Goal: Transaction & Acquisition: Purchase product/service

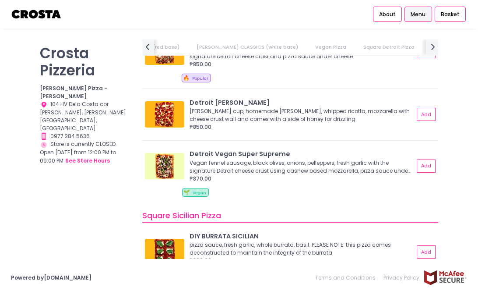
scroll to position [1051, 0]
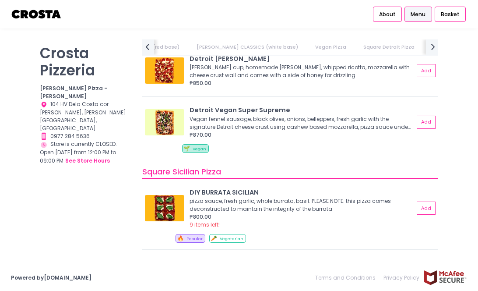
click at [96, 202] on div "Crosta Pizzeria Crosta Pizza - Salcedo Location Created with Sketch. 104 HV Del…" at bounding box center [86, 140] width 102 height 203
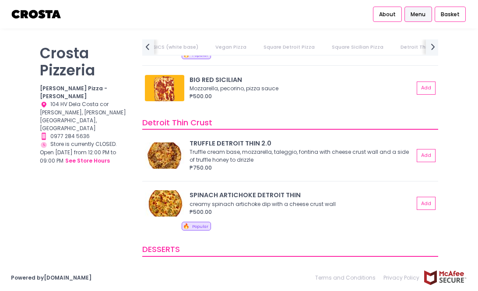
scroll to position [1402, 0]
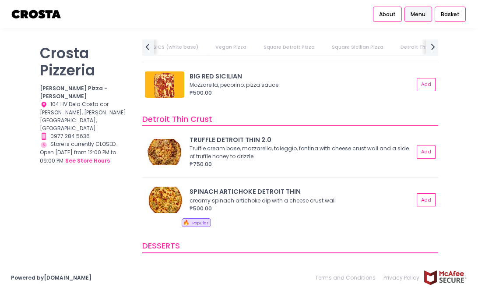
click at [93, 201] on div "Crosta Pizzeria Crosta Pizza - Salcedo Location Created with Sketch. 104 HV Del…" at bounding box center [86, 140] width 102 height 203
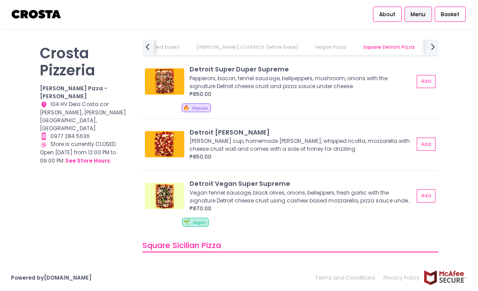
scroll to position [964, 0]
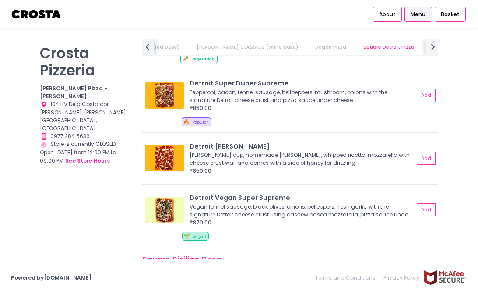
click at [114, 185] on div "Crosta Pizzeria Crosta Pizza - Salcedo Location Created with Sketch. 104 HV Del…" at bounding box center [86, 140] width 102 height 203
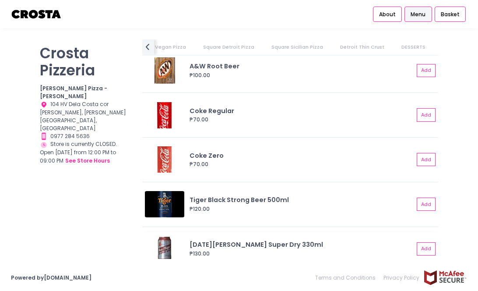
scroll to position [1939, 0]
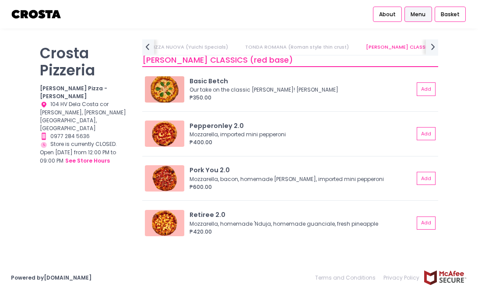
scroll to position [307, 0]
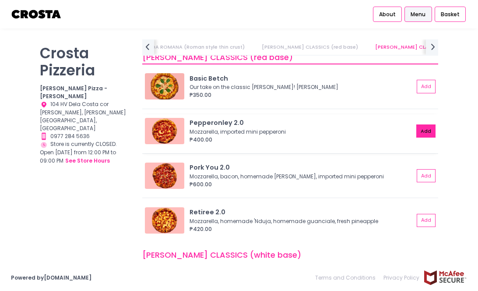
click at [417, 131] on button "Add" at bounding box center [426, 130] width 19 height 13
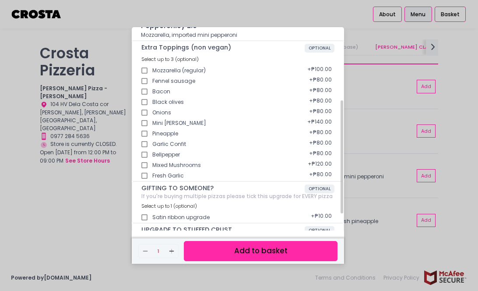
scroll to position [162, 0]
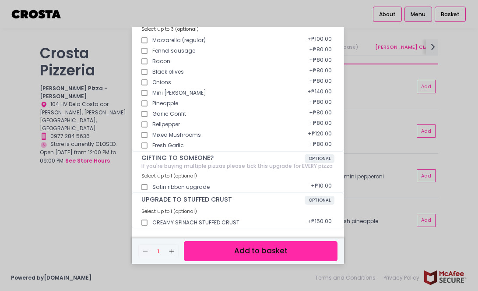
click at [200, 255] on button "Add to basket" at bounding box center [261, 251] width 154 height 20
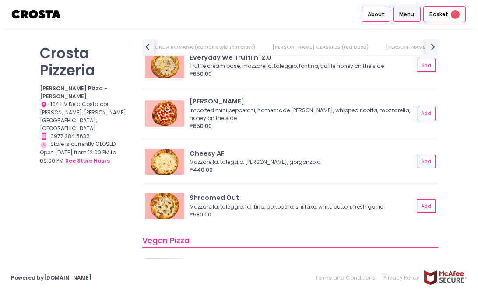
scroll to position [0, 211]
click at [417, 163] on button "Add" at bounding box center [426, 160] width 19 height 13
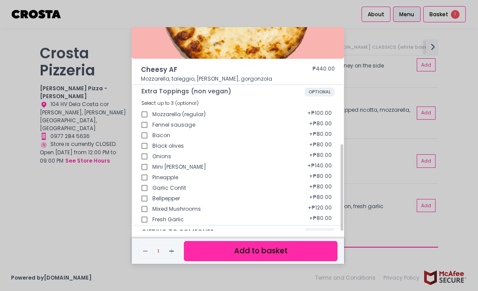
scroll to position [131, 0]
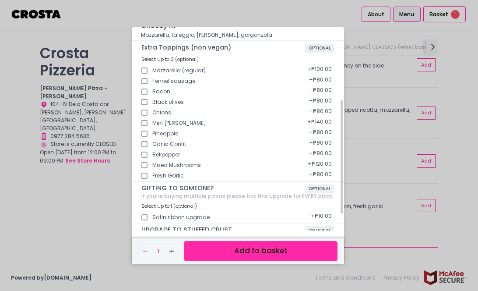
click at [143, 145] on input "Garlic Confit" at bounding box center [145, 144] width 16 height 16
checkbox input "true"
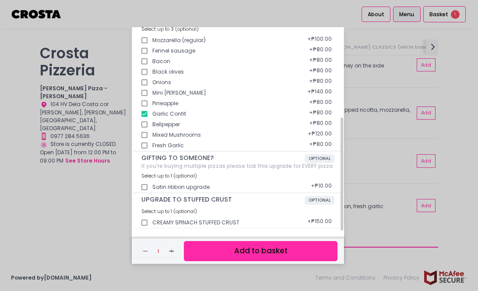
click at [143, 225] on input "CREAMY SPINACH STUFFED CRUST" at bounding box center [145, 223] width 16 height 16
checkbox input "true"
click at [216, 248] on button "Add to basket" at bounding box center [261, 251] width 154 height 20
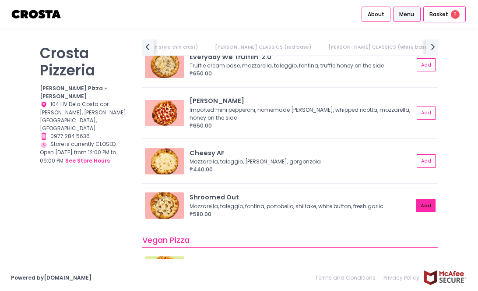
click at [425, 205] on button "Add" at bounding box center [426, 205] width 19 height 13
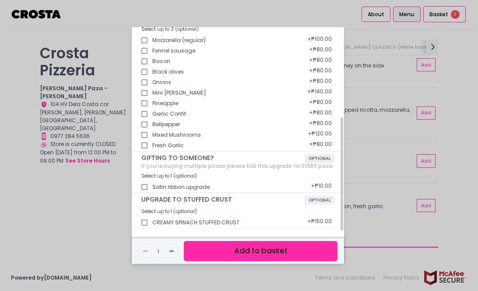
click at [145, 223] on input "CREAMY SPINACH STUFFED CRUST" at bounding box center [145, 223] width 16 height 16
checkbox input "true"
click at [210, 250] on button "Add to basket" at bounding box center [261, 251] width 154 height 20
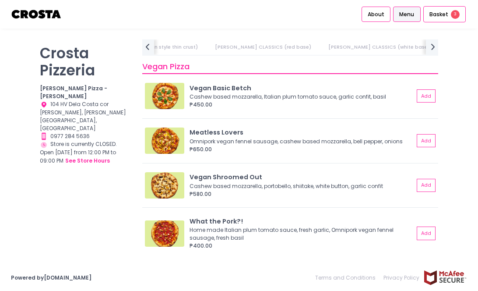
scroll to position [0, 276]
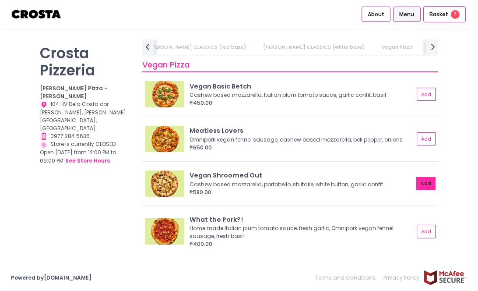
click at [417, 183] on button "Add" at bounding box center [426, 183] width 19 height 13
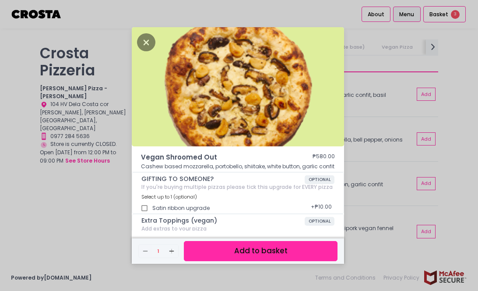
click at [252, 247] on button "Add to basket" at bounding box center [261, 251] width 154 height 20
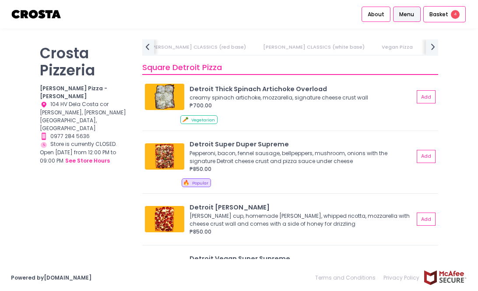
scroll to position [920, 0]
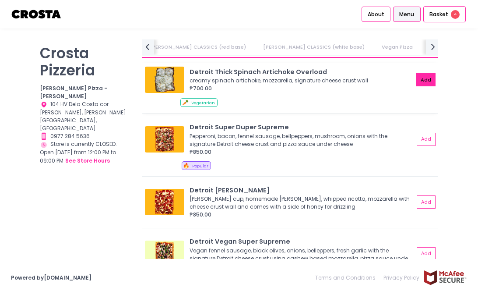
click at [417, 85] on button "Add" at bounding box center [426, 79] width 19 height 13
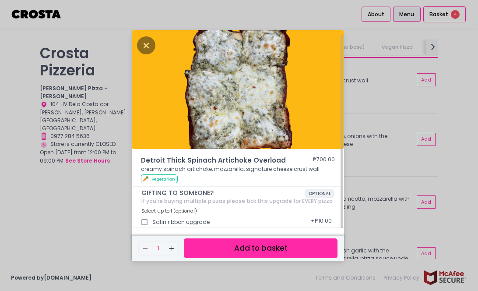
scroll to position [2, 0]
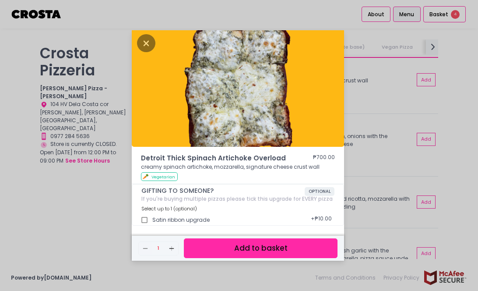
click at [265, 248] on button "Add to basket" at bounding box center [261, 248] width 154 height 20
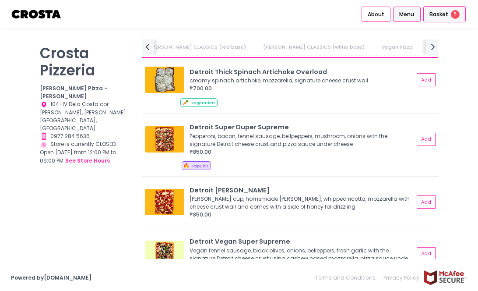
click at [437, 14] on span "Basket" at bounding box center [439, 14] width 19 height 9
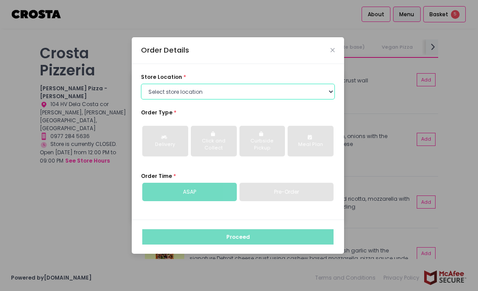
click at [200, 95] on select "Select store location [PERSON_NAME] Pizza - [PERSON_NAME] Pizza - [GEOGRAPHIC_D…" at bounding box center [238, 92] width 194 height 16
select select "5fabb2e53664a8677beaeb89"
click at [141, 84] on select "Select store location [PERSON_NAME] Pizza - [PERSON_NAME] Pizza - [GEOGRAPHIC_D…" at bounding box center [238, 92] width 194 height 16
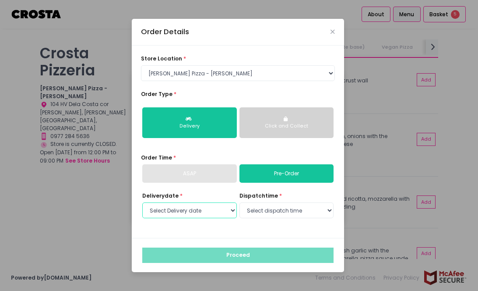
click at [226, 212] on select "Select Delivery date [DATE] [DATE] [DATE]" at bounding box center [189, 210] width 95 height 16
click at [256, 228] on div "Delivery date * Select Delivery date [DATE] [DATE] [DATE] dispatch time * Selec…" at bounding box center [238, 210] width 194 height 37
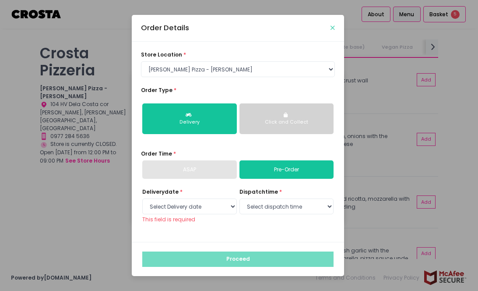
click at [334, 28] on icon "Close" at bounding box center [333, 28] width 4 height 6
